Goal: Check status: Check status

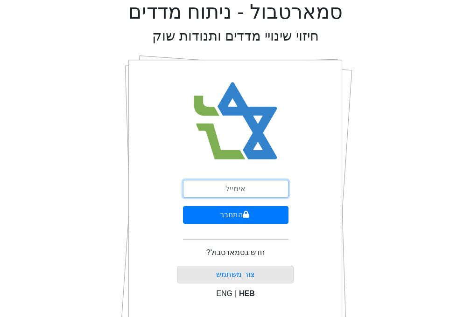
type input "[EMAIL_ADDRESS][DOMAIN_NAME]"
